Goal: Task Accomplishment & Management: Manage account settings

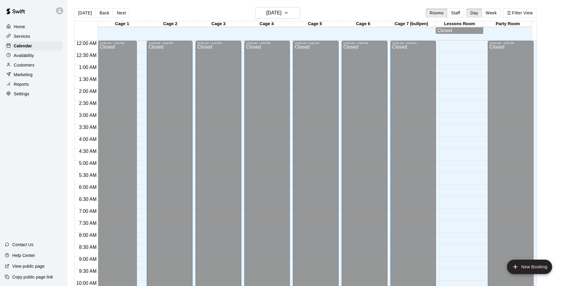
scroll to position [304, 0]
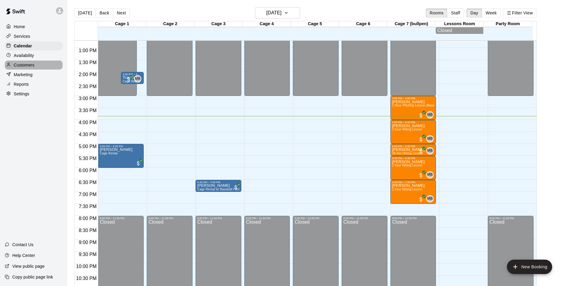
click at [32, 62] on div "Customers" at bounding box center [34, 65] width 58 height 9
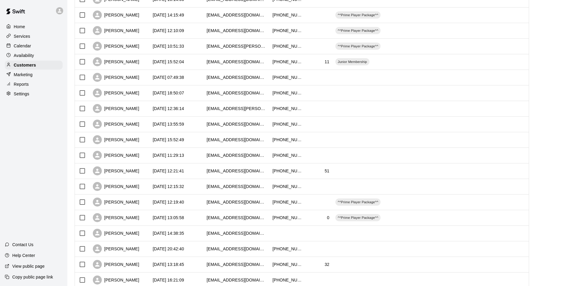
scroll to position [150, 0]
click at [200, 218] on div "[DATE] 13:05:58" at bounding box center [177, 218] width 54 height 16
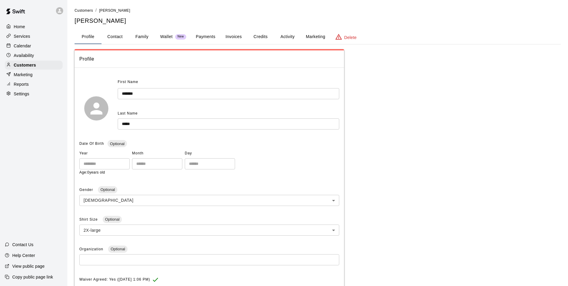
click at [285, 44] on div "Profile Contact Family Wallet New Payments Invoices Credits Activity Marketing …" at bounding box center [318, 37] width 487 height 15
click at [289, 41] on button "Activity" at bounding box center [287, 37] width 27 height 14
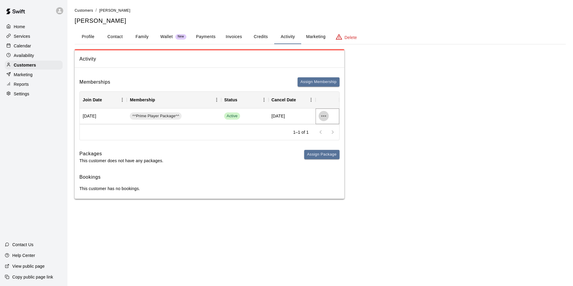
click at [325, 114] on icon "more actions" at bounding box center [323, 115] width 7 height 7
click at [233, 72] on div at bounding box center [286, 143] width 573 height 286
click at [34, 28] on div "Home" at bounding box center [34, 26] width 58 height 9
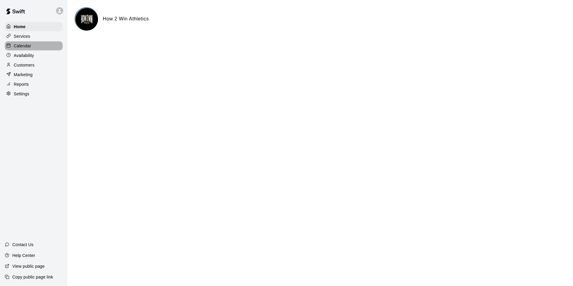
click at [32, 48] on div "Calendar" at bounding box center [34, 45] width 58 height 9
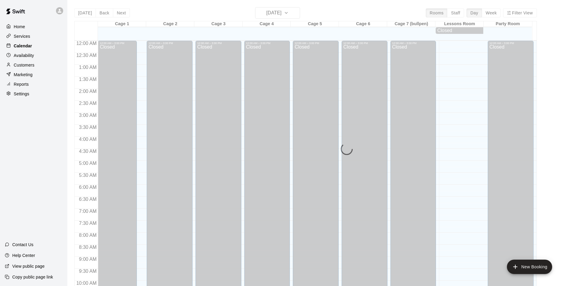
scroll to position [304, 0]
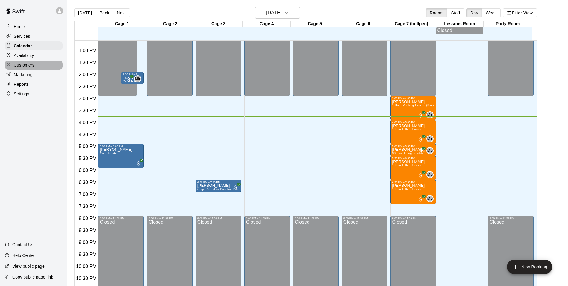
click at [31, 67] on p "Customers" at bounding box center [24, 65] width 21 height 6
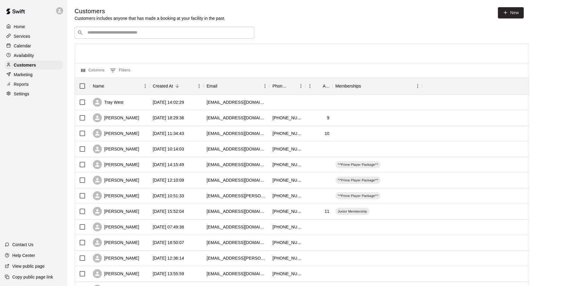
click at [130, 36] on input "Search customers by name or email" at bounding box center [169, 33] width 166 height 6
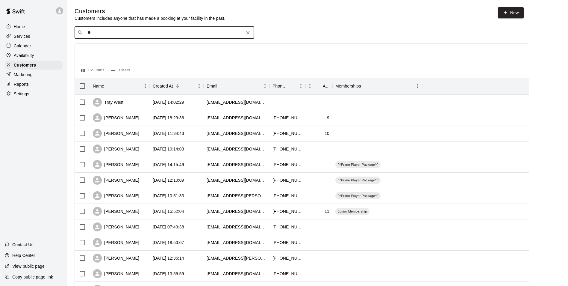
type input "***"
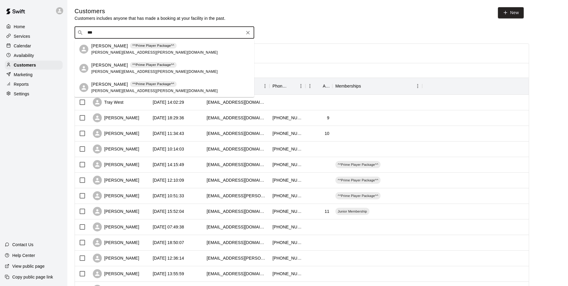
click at [119, 45] on p "[PERSON_NAME]" at bounding box center [109, 46] width 37 height 6
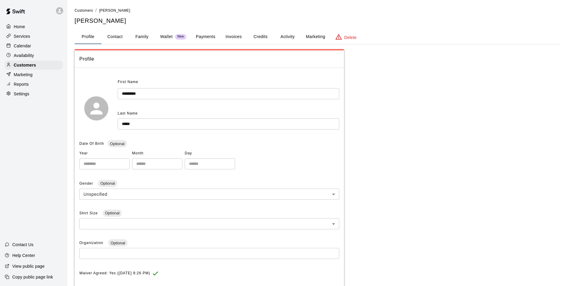
click at [287, 38] on button "Activity" at bounding box center [287, 37] width 27 height 14
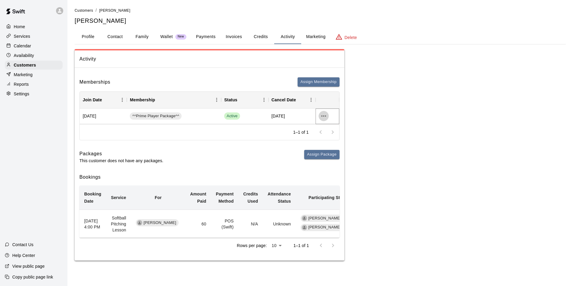
click at [325, 118] on icon "more actions" at bounding box center [323, 115] width 7 height 7
click at [139, 36] on div at bounding box center [286, 143] width 573 height 286
click at [140, 36] on button "Family" at bounding box center [142, 37] width 27 height 14
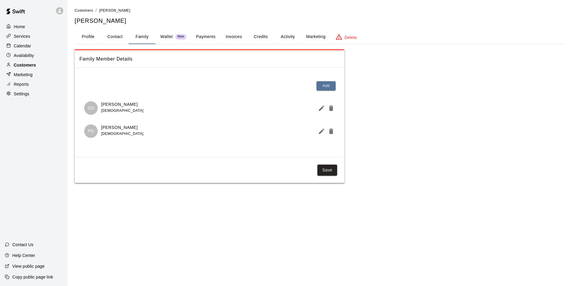
click at [38, 70] on div "Customers" at bounding box center [34, 65] width 58 height 9
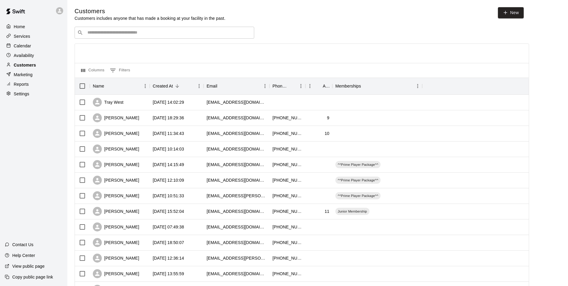
click at [41, 68] on div "Customers" at bounding box center [34, 65] width 58 height 9
click at [109, 29] on div "​ ​" at bounding box center [165, 33] width 180 height 12
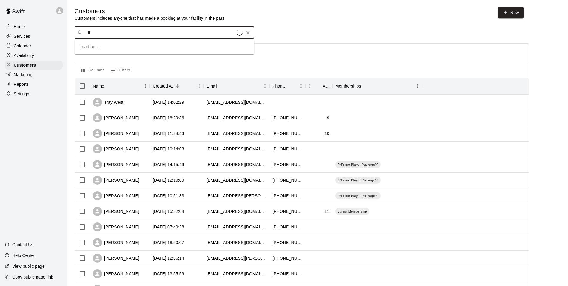
type input "***"
click at [113, 49] on div "[PERSON_NAME] ^^Prime Player Package^^ [EMAIL_ADDRESS][DOMAIN_NAME]" at bounding box center [133, 49] width 85 height 13
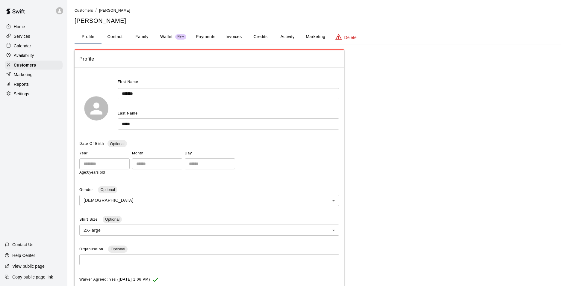
click at [140, 39] on button "Family" at bounding box center [142, 37] width 27 height 14
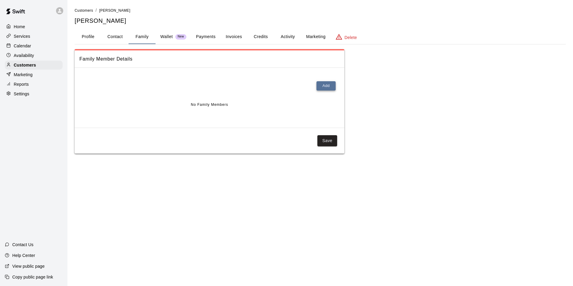
click at [324, 86] on button "Add" at bounding box center [325, 85] width 19 height 9
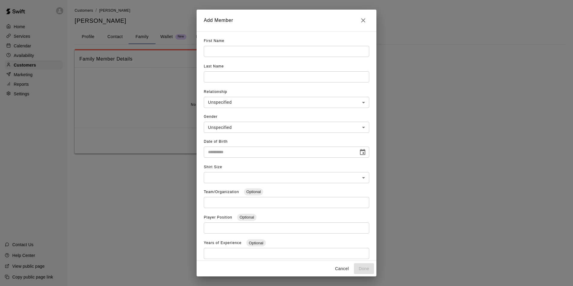
click at [259, 52] on input "text" at bounding box center [286, 51] width 165 height 11
type input "*****"
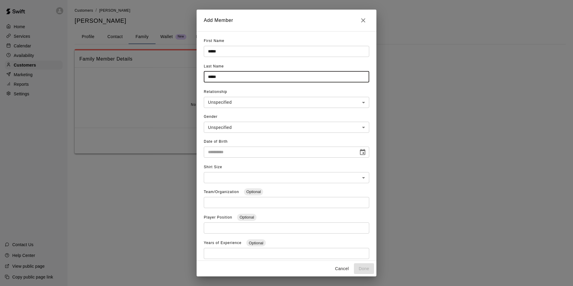
type input "*****"
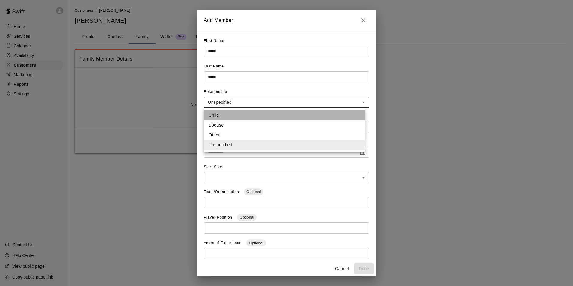
click at [213, 114] on li "Child" at bounding box center [284, 115] width 161 height 10
type input "*****"
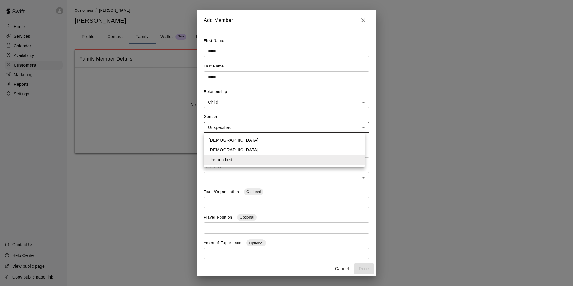
click at [346, 125] on body "**********" at bounding box center [286, 82] width 573 height 165
click at [247, 140] on li "[DEMOGRAPHIC_DATA]" at bounding box center [284, 140] width 161 height 10
type input "****"
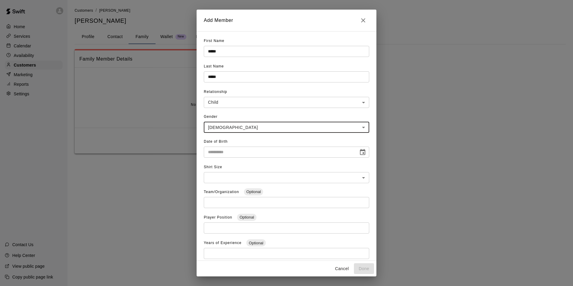
scroll to position [18, 0]
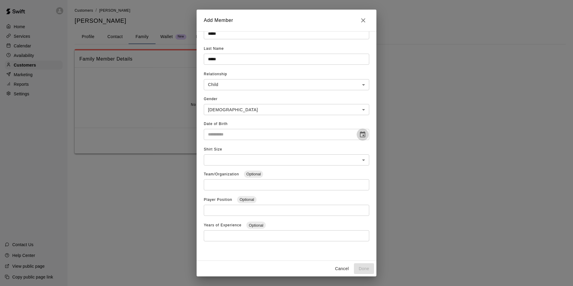
click at [359, 136] on icon "Choose date" at bounding box center [362, 134] width 7 height 7
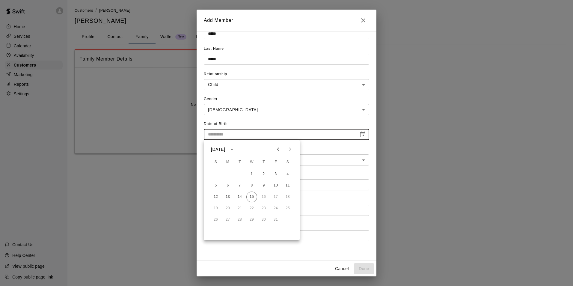
click at [236, 151] on icon "calendar view is open, switch to year view" at bounding box center [231, 149] width 7 height 7
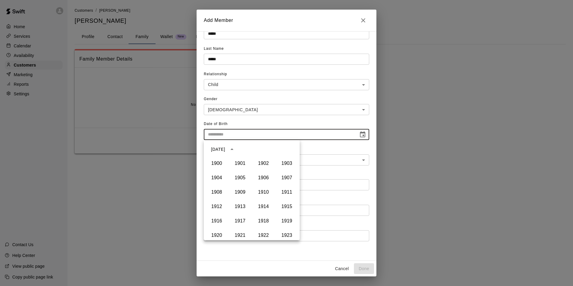
scroll to position [376, 0]
click at [267, 192] on button "2014" at bounding box center [264, 189] width 22 height 11
type input "**********"
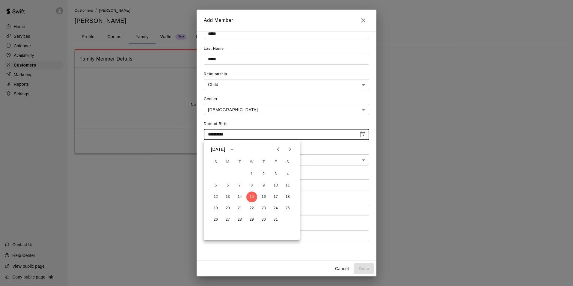
click at [325, 124] on div "**********" at bounding box center [286, 129] width 165 height 21
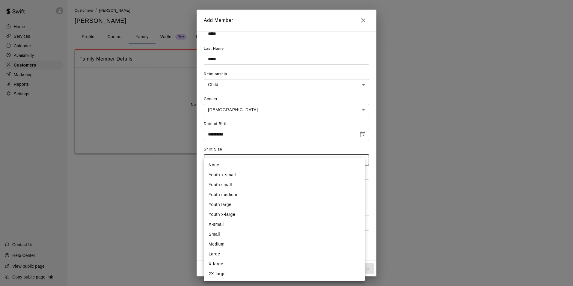
click at [319, 155] on body "**********" at bounding box center [286, 82] width 573 height 165
click at [317, 147] on div at bounding box center [286, 143] width 573 height 286
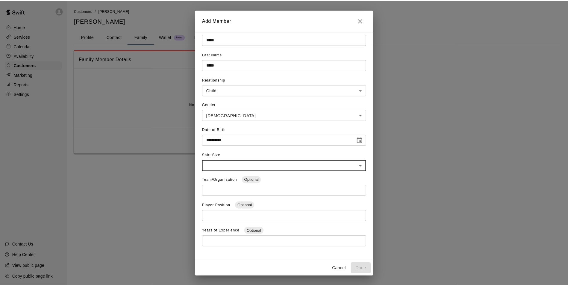
scroll to position [18, 0]
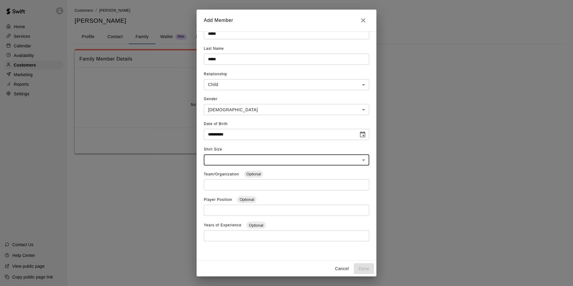
click at [359, 164] on body "**********" at bounding box center [286, 82] width 573 height 165
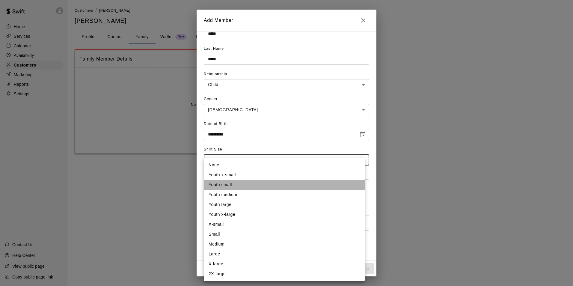
click at [239, 187] on li "Youth small" at bounding box center [284, 185] width 161 height 10
type input "**"
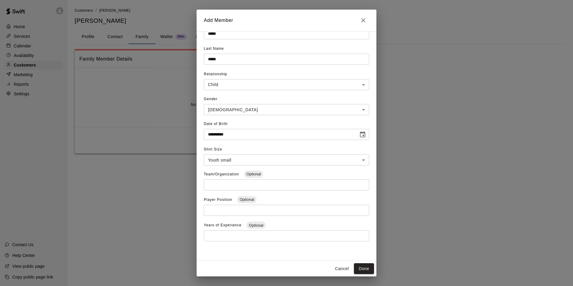
click at [251, 147] on div "Shirt Size Youth small ** ​" at bounding box center [286, 157] width 165 height 25
click at [370, 265] on button "Done" at bounding box center [364, 268] width 20 height 11
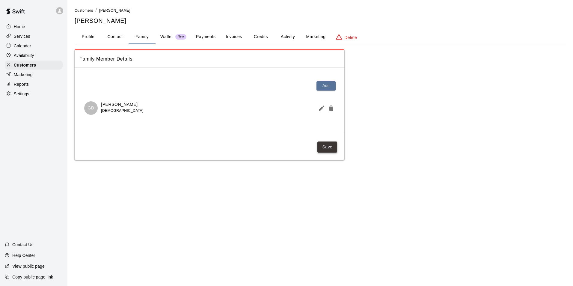
click at [326, 149] on button "Save" at bounding box center [327, 146] width 20 height 11
click at [289, 41] on button "Activity" at bounding box center [287, 37] width 27 height 14
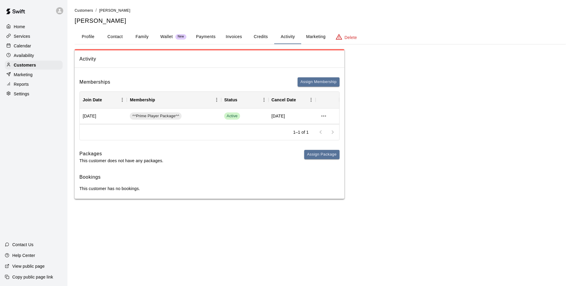
click at [138, 38] on button "Family" at bounding box center [142, 37] width 27 height 14
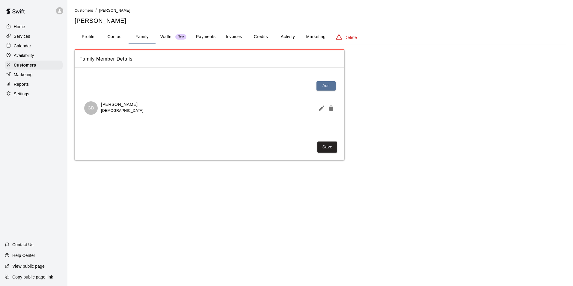
click at [289, 38] on button "Activity" at bounding box center [287, 37] width 27 height 14
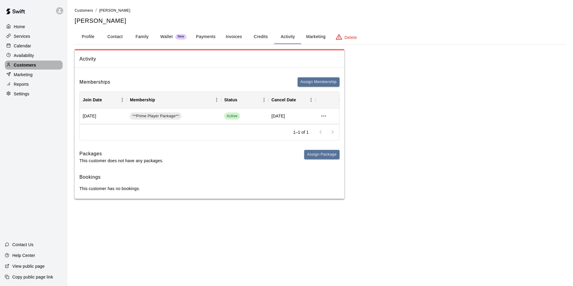
drag, startPoint x: 33, startPoint y: 65, endPoint x: 37, endPoint y: 63, distance: 4.6
click at [33, 65] on p "Customers" at bounding box center [25, 65] width 22 height 6
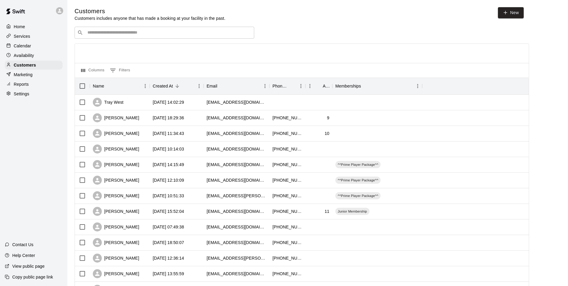
click at [127, 34] on input "Search customers by name or email" at bounding box center [169, 33] width 166 height 6
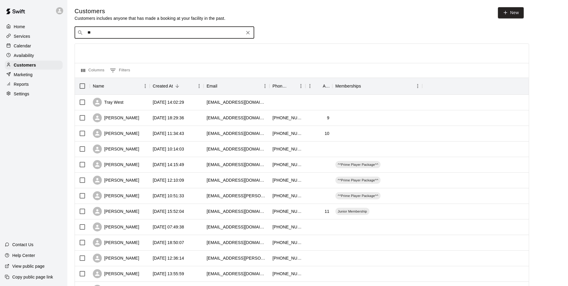
type input "***"
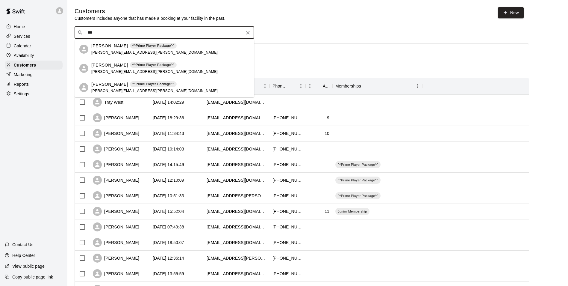
click at [123, 48] on div "[PERSON_NAME] ^^Prime Player Package^^" at bounding box center [154, 46] width 126 height 6
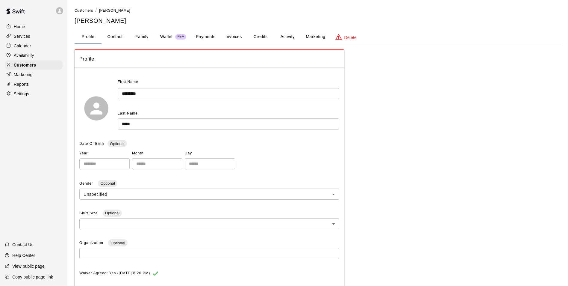
click at [292, 38] on button "Activity" at bounding box center [287, 37] width 27 height 14
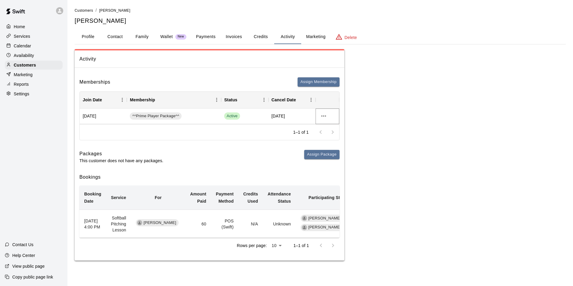
click at [327, 114] on icon "more actions" at bounding box center [323, 115] width 7 height 7
click at [332, 141] on li "Cancel" at bounding box center [336, 138] width 34 height 10
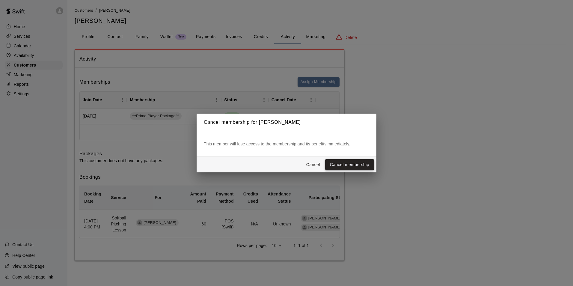
click at [349, 164] on button "Cancel membership" at bounding box center [349, 164] width 49 height 11
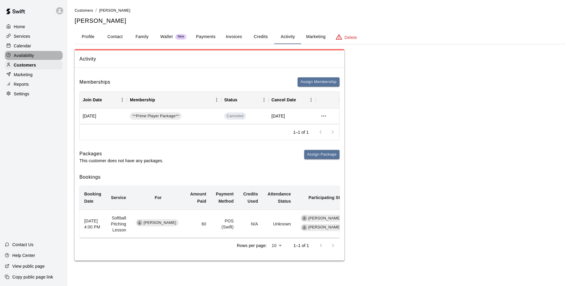
click at [31, 52] on div "Availability" at bounding box center [34, 55] width 58 height 9
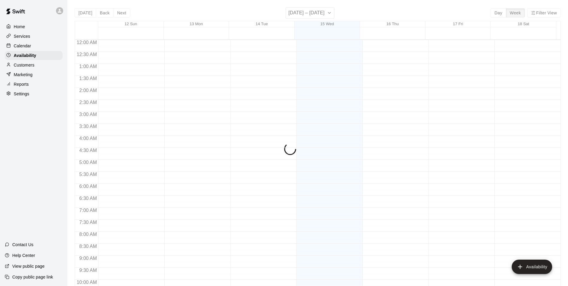
scroll to position [323, 0]
click at [31, 48] on div "Calendar" at bounding box center [34, 45] width 58 height 9
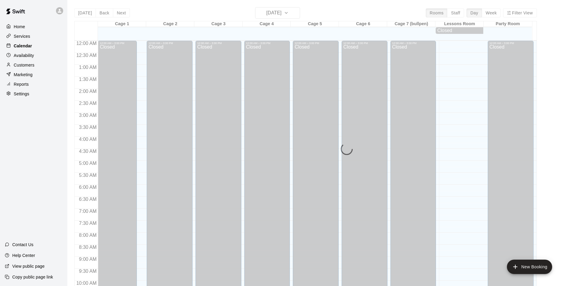
scroll to position [304, 0]
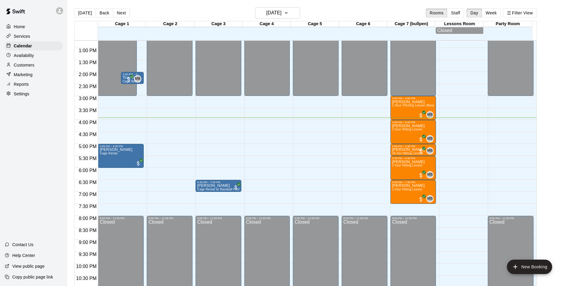
click at [34, 65] on p "Customers" at bounding box center [24, 65] width 21 height 6
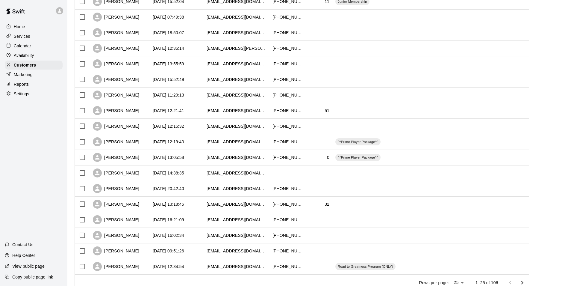
scroll to position [232, 0]
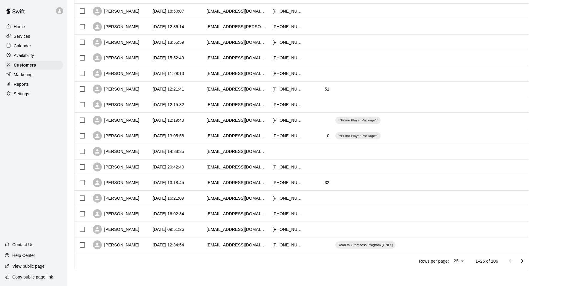
click at [30, 47] on p "Calendar" at bounding box center [22, 46] width 17 height 6
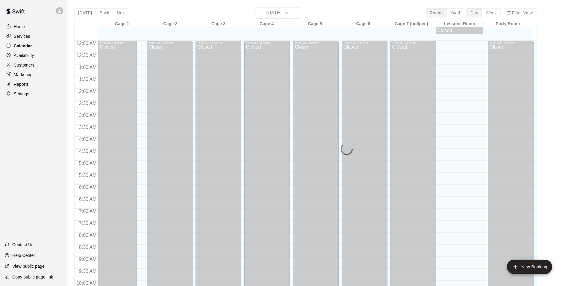
scroll to position [304, 0]
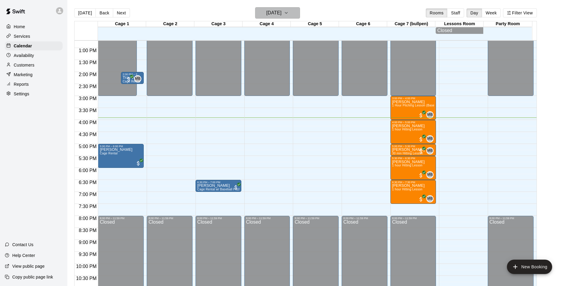
click at [266, 16] on h6 "[DATE]" at bounding box center [273, 13] width 15 height 8
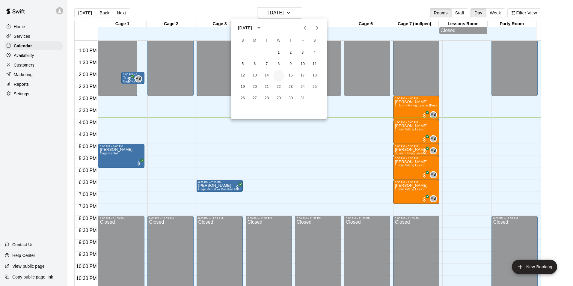
click at [283, 77] on button "15" at bounding box center [278, 75] width 11 height 11
